Goal: Task Accomplishment & Management: Manage account settings

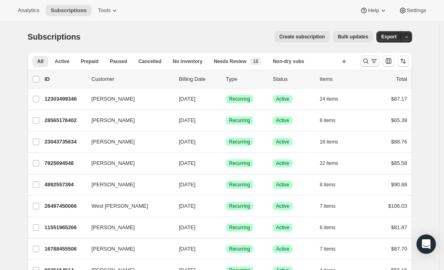
click at [370, 63] on icon "Search and filter results" at bounding box center [366, 61] width 8 height 8
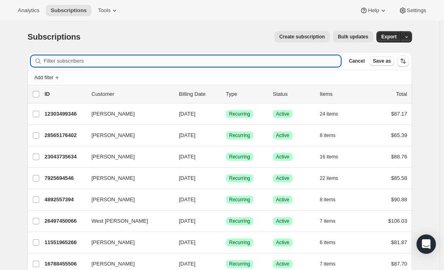
click at [59, 62] on input "Filter subscribers" at bounding box center [192, 60] width 297 height 11
paste input "[EMAIL_ADDRESS][DOMAIN_NAME]"
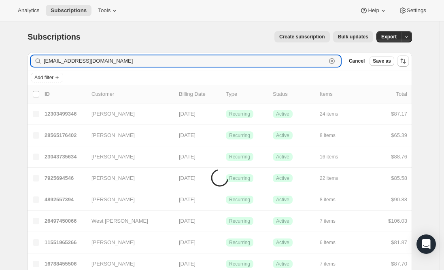
type input "[EMAIL_ADDRESS][DOMAIN_NAME]"
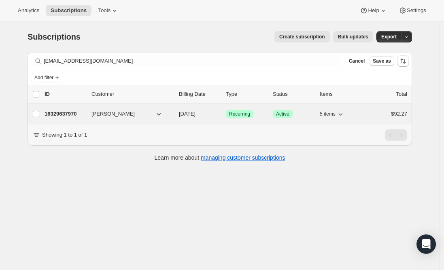
click at [66, 113] on p "16329637970" at bounding box center [65, 114] width 40 height 8
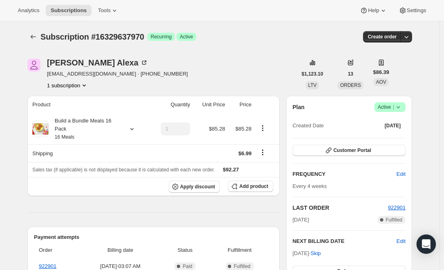
click at [75, 75] on span "[EMAIL_ADDRESS][DOMAIN_NAME] · [PHONE_NUMBER]" at bounding box center [117, 74] width 141 height 8
click at [83, 75] on span "[EMAIL_ADDRESS][DOMAIN_NAME] · [PHONE_NUMBER]" at bounding box center [117, 74] width 141 height 8
drag, startPoint x: 95, startPoint y: 75, endPoint x: 48, endPoint y: 76, distance: 47.0
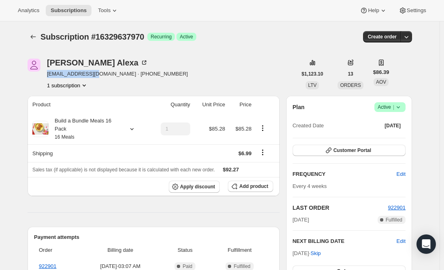
click at [48, 76] on div "[PERSON_NAME] [EMAIL_ADDRESS][DOMAIN_NAME] · [PHONE_NUMBER] 1 subscription" at bounding box center [162, 74] width 269 height 31
copy span "[EMAIL_ADDRESS][DOMAIN_NAME]"
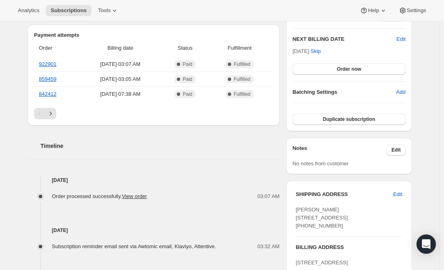
scroll to position [283, 0]
